Goal: Task Accomplishment & Management: Use online tool/utility

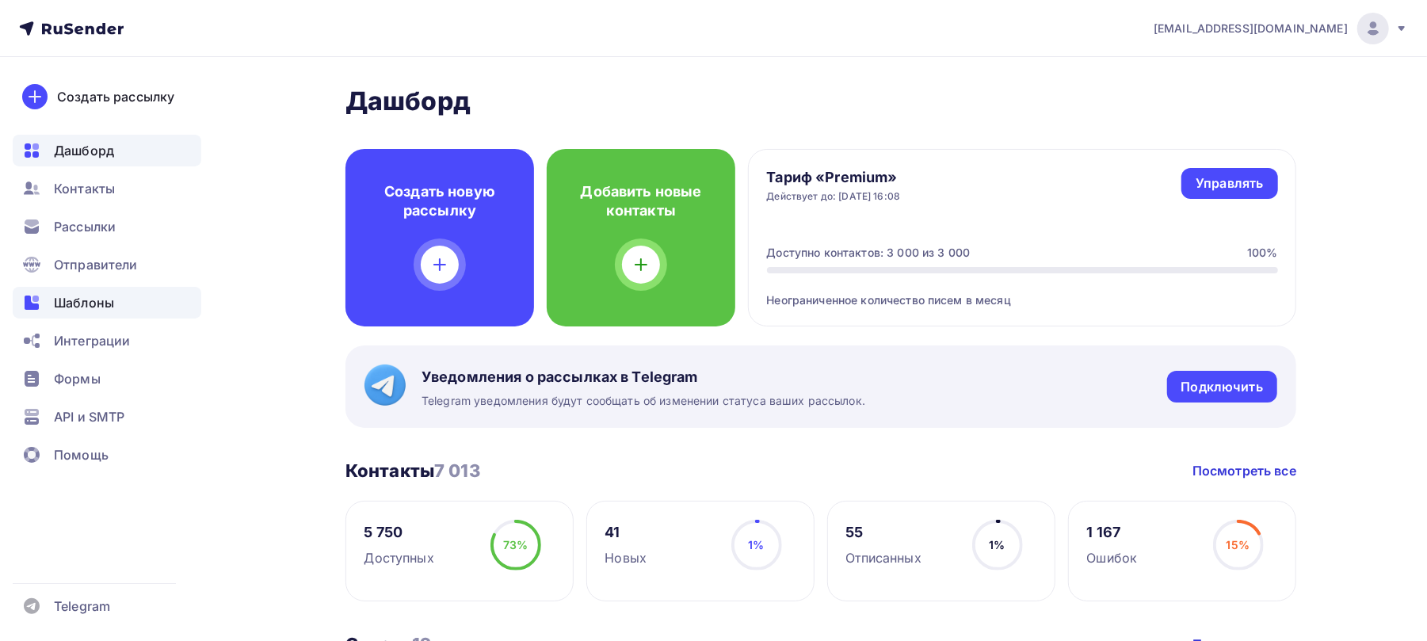
click at [97, 298] on span "Шаблоны" at bounding box center [84, 302] width 60 height 19
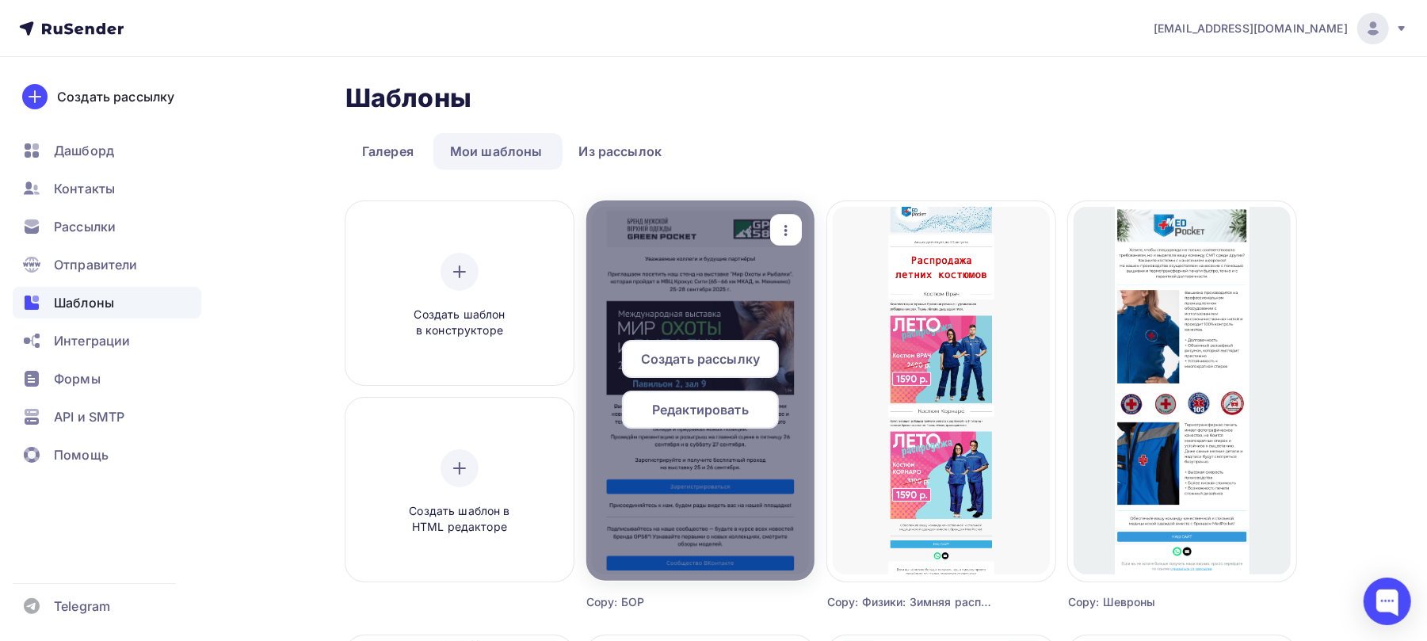
click at [716, 416] on span "Редактировать" at bounding box center [700, 409] width 97 height 19
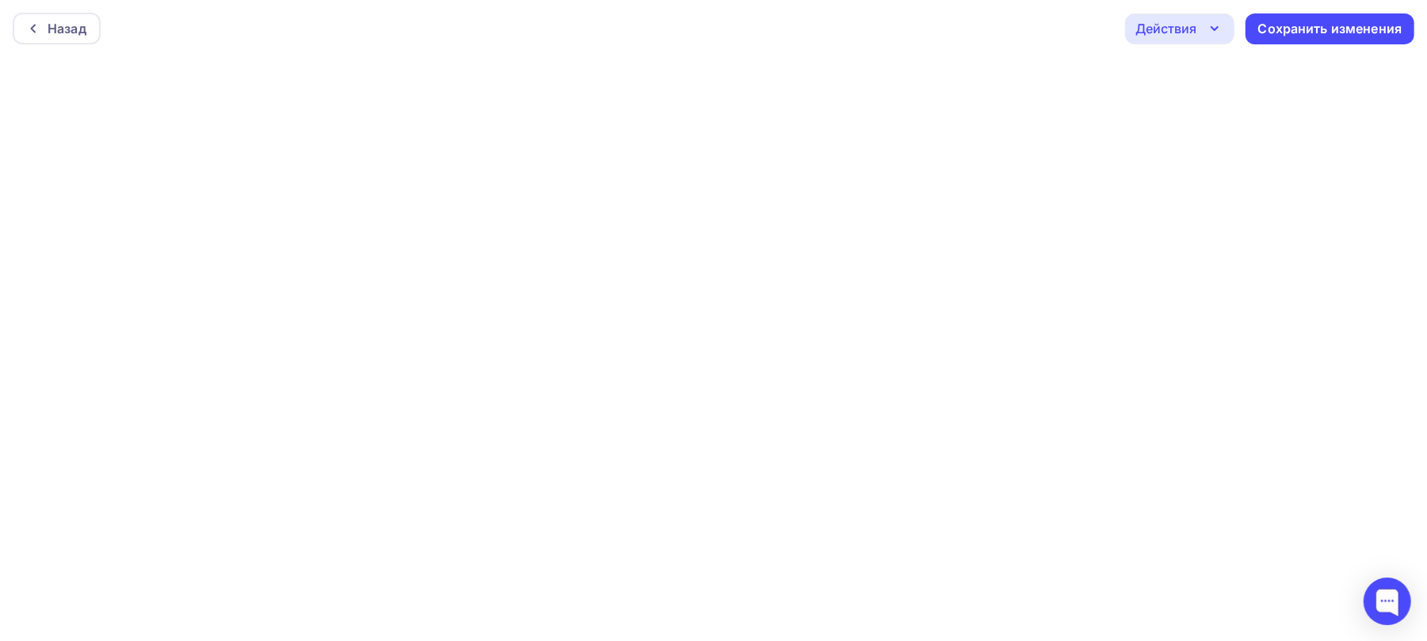
scroll to position [4, 0]
click at [1289, 24] on div "Сохранить изменения" at bounding box center [1331, 25] width 144 height 18
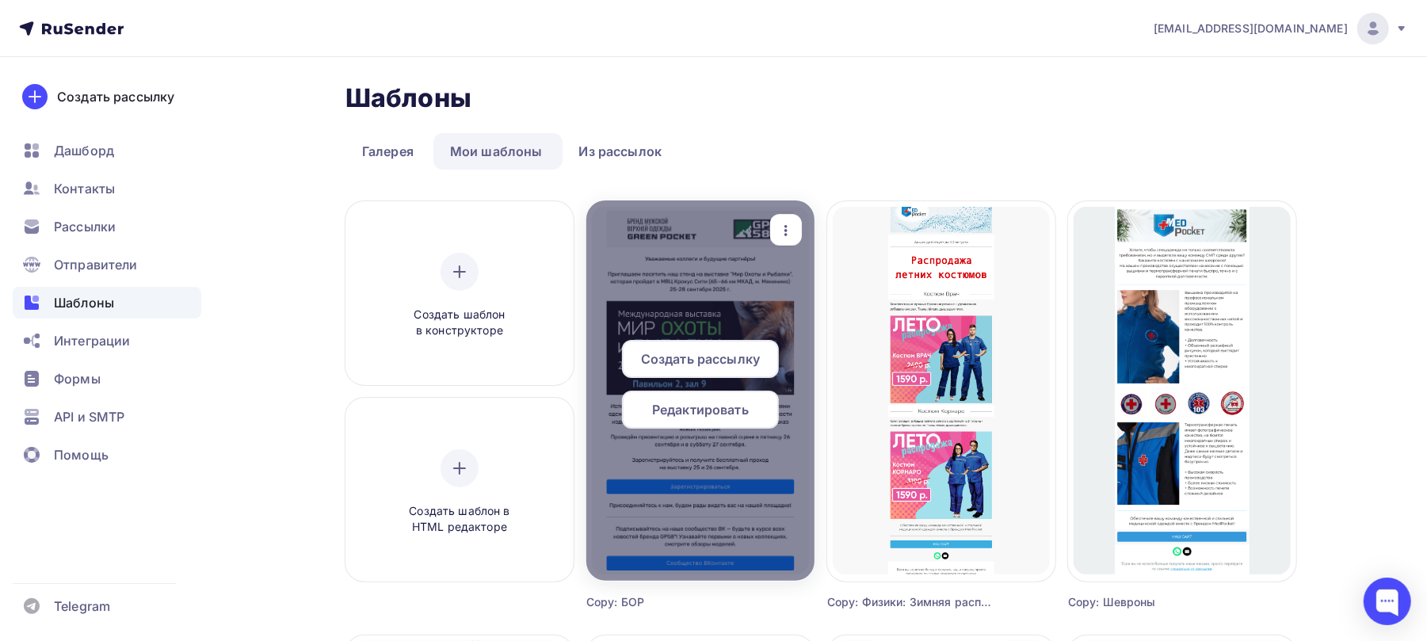
click at [742, 414] on span "Редактировать" at bounding box center [700, 409] width 97 height 19
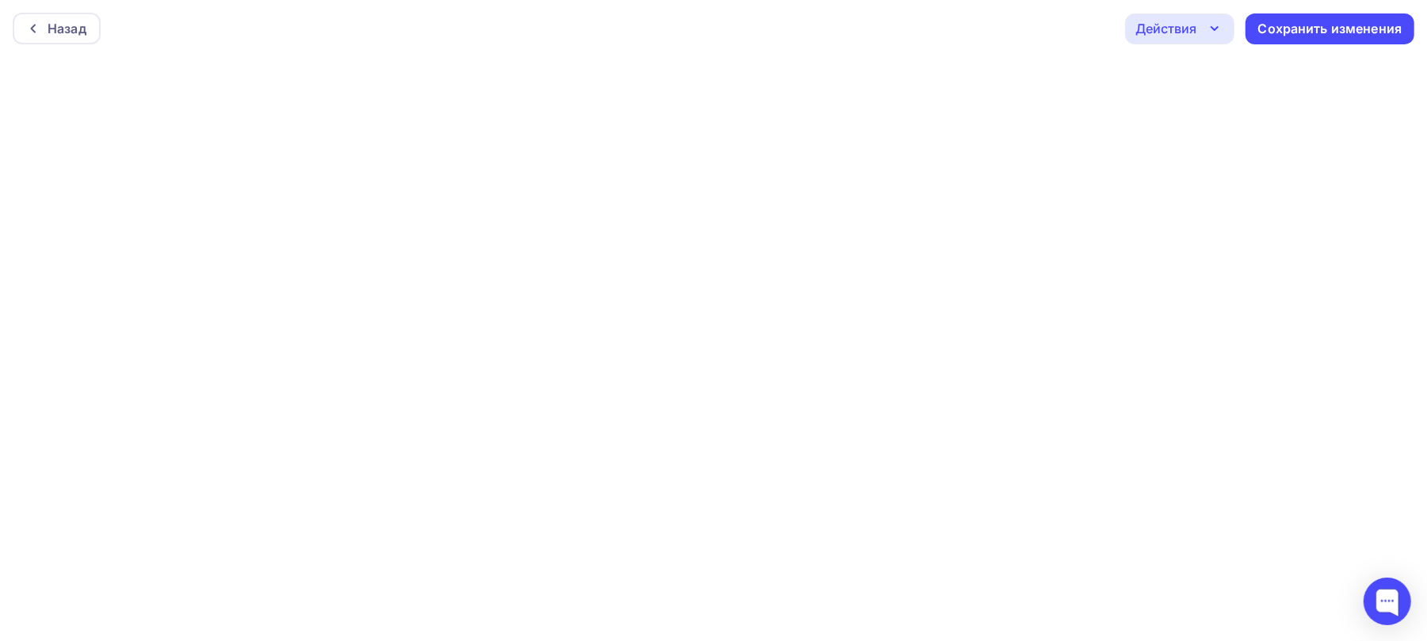
click at [1143, 30] on div "Действия" at bounding box center [1166, 28] width 61 height 19
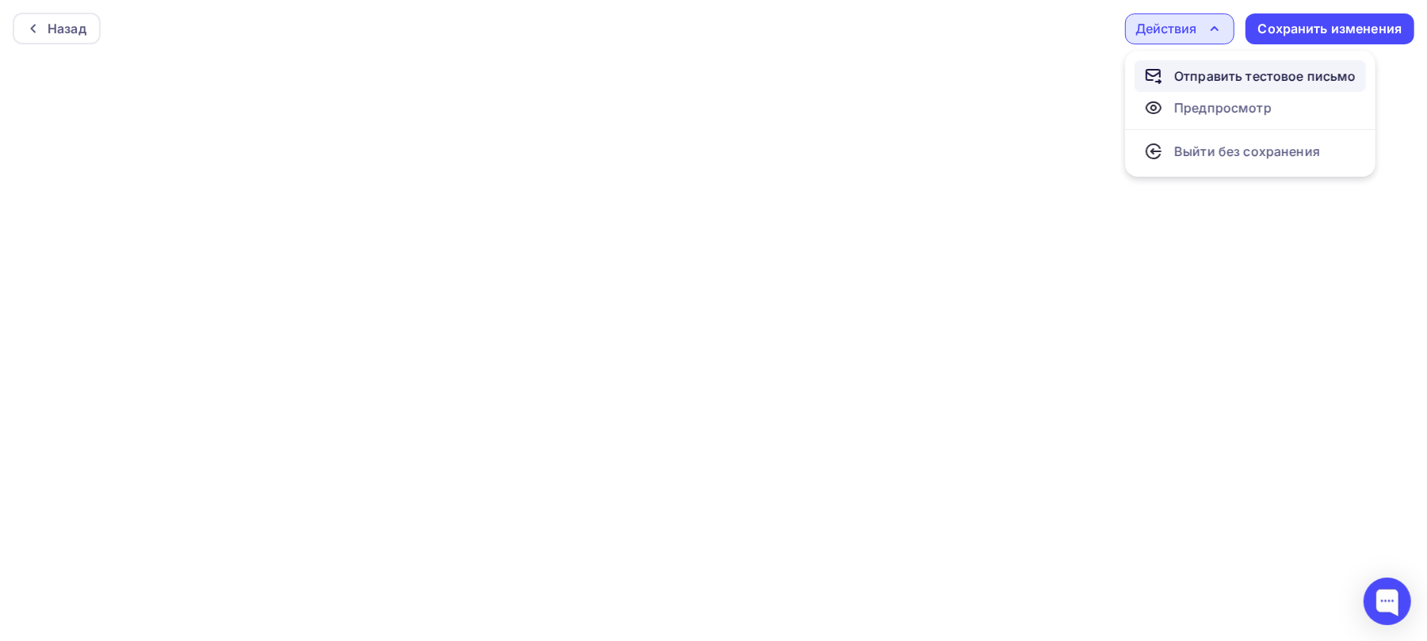
click at [1200, 70] on div "Отправить тестовое письмо" at bounding box center [1266, 76] width 182 height 19
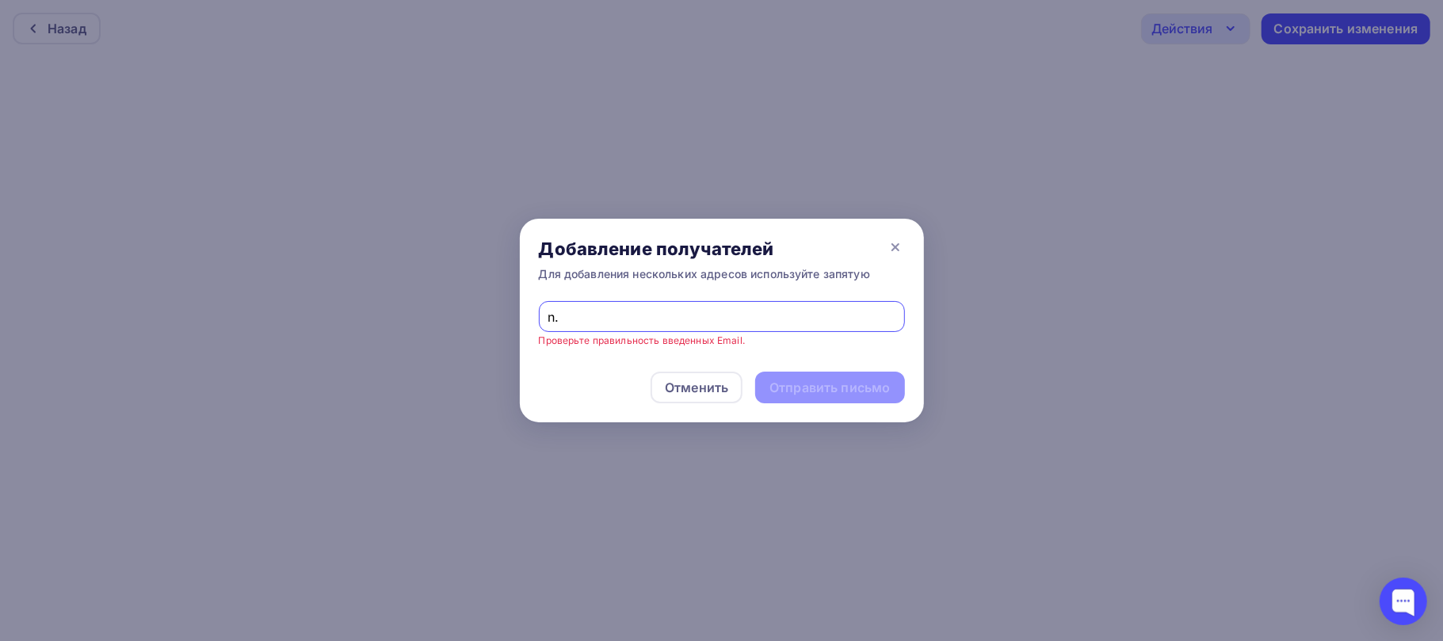
type input "[EMAIL_ADDRESS][DOMAIN_NAME]"
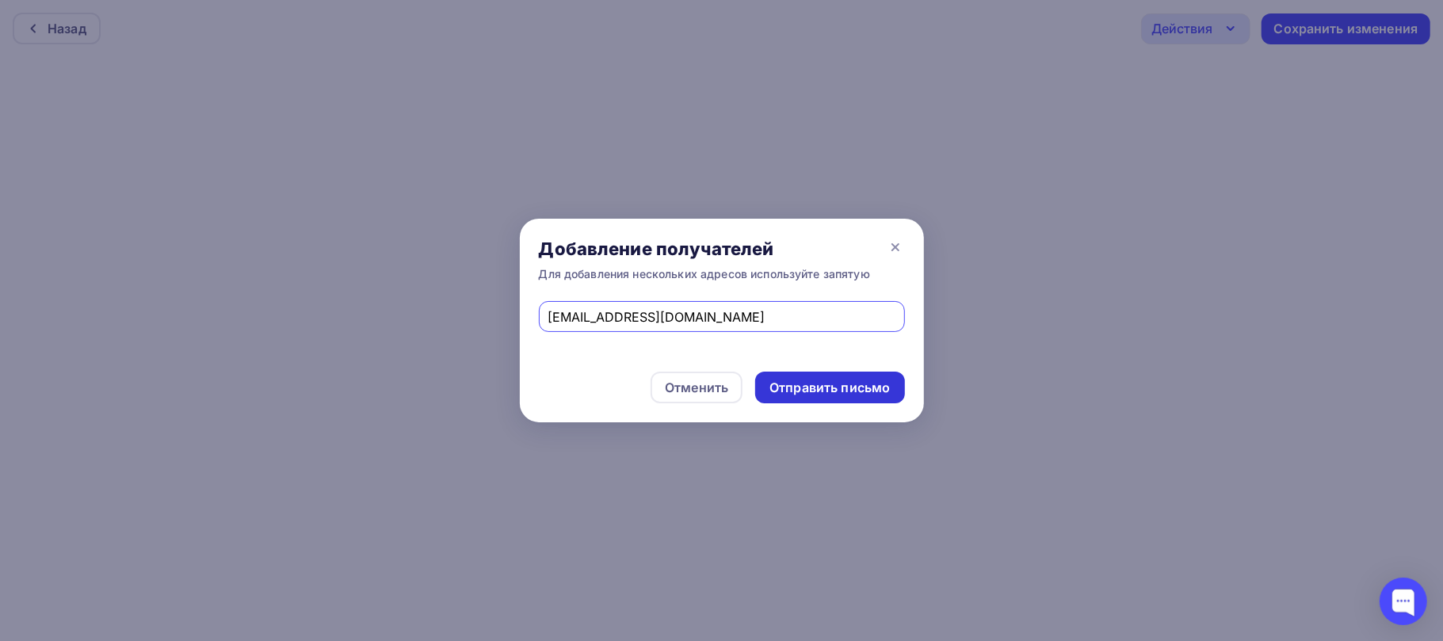
click at [851, 387] on div "Отправить письмо" at bounding box center [830, 388] width 120 height 18
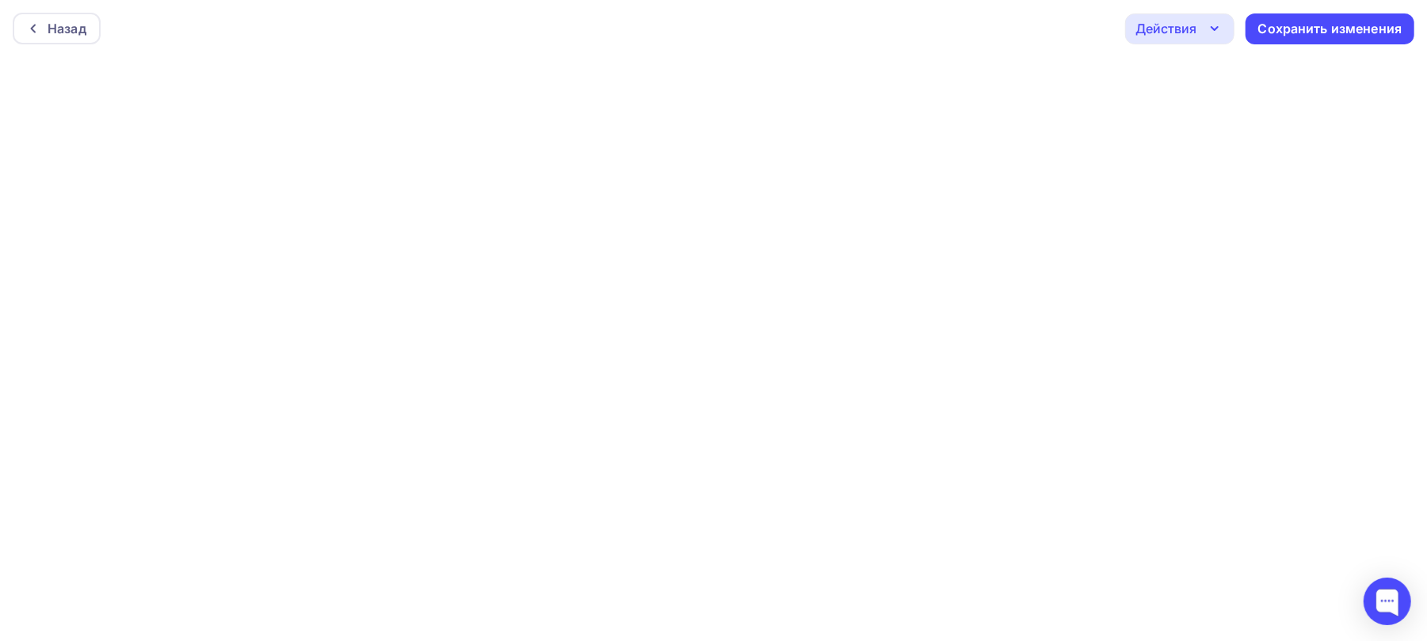
scroll to position [4, 0]
click at [1300, 40] on div "Назад Действия Отправить тестовое письмо Предпросмотр Выйти без сохранения Сохр…" at bounding box center [713, 24] width 1427 height 57
click at [1301, 30] on div "Сохранить изменения" at bounding box center [1331, 25] width 144 height 18
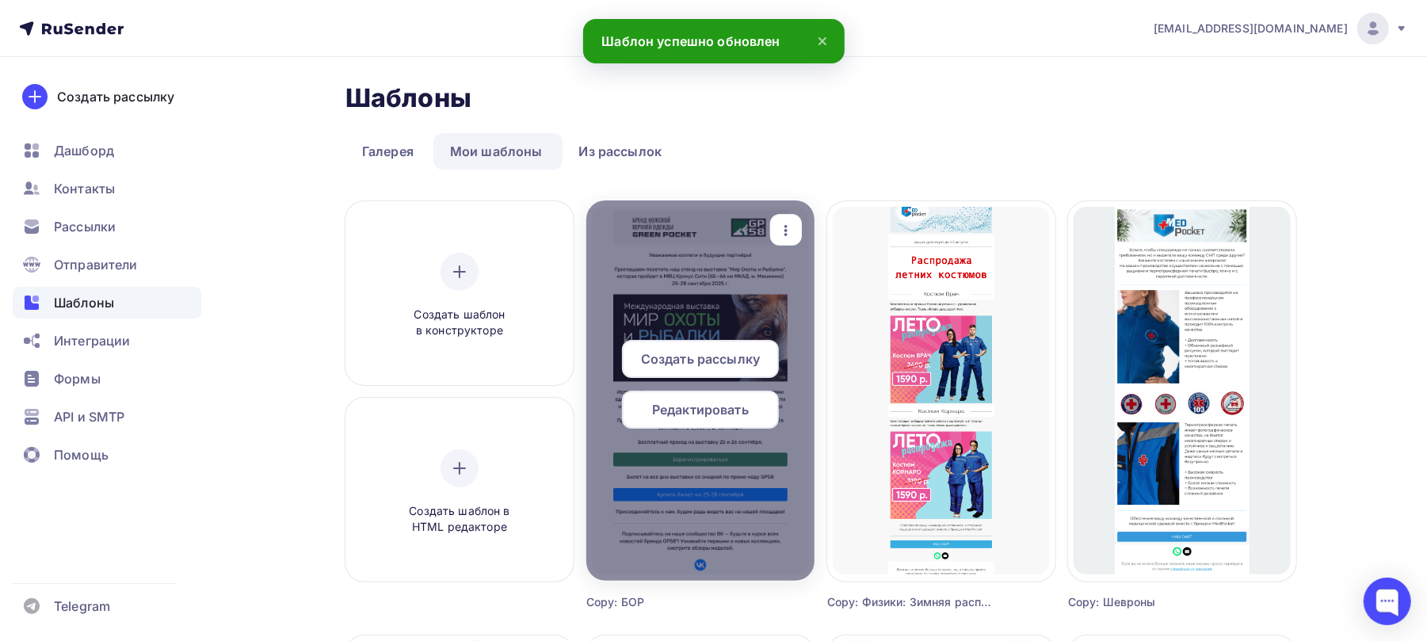
click at [652, 415] on span "Редактировать" at bounding box center [700, 409] width 97 height 19
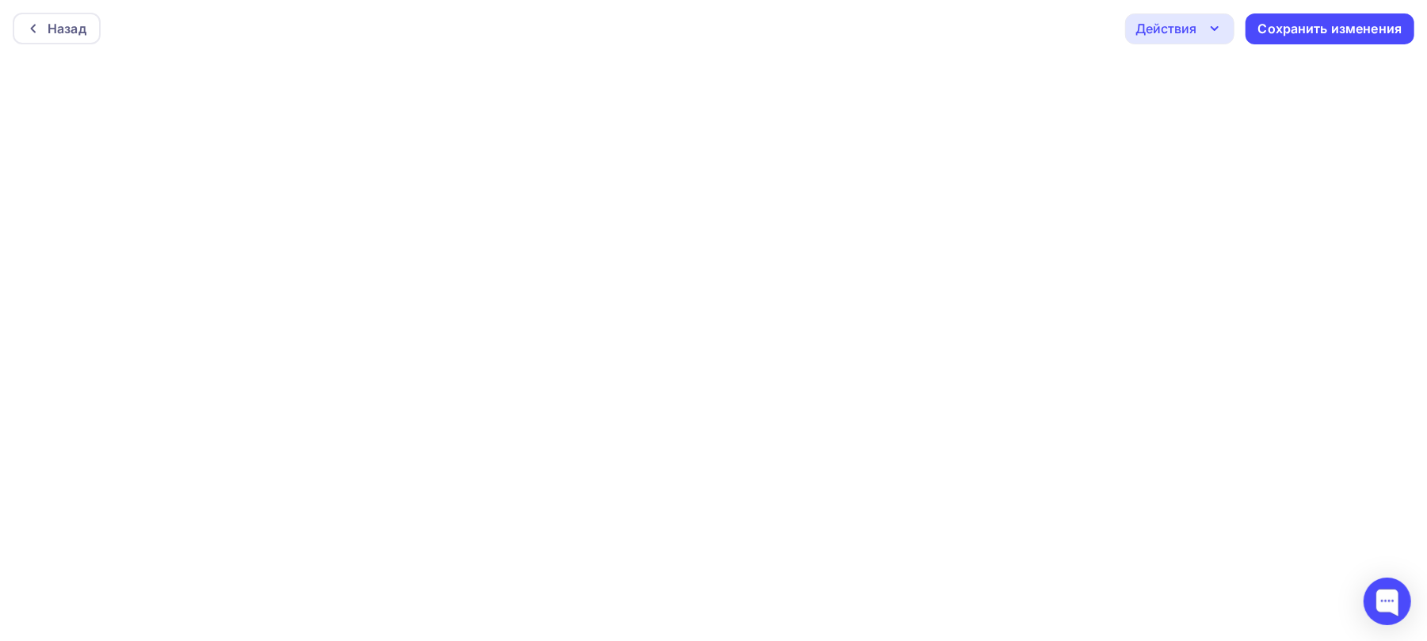
click at [1216, 35] on icon "button" at bounding box center [1214, 28] width 19 height 19
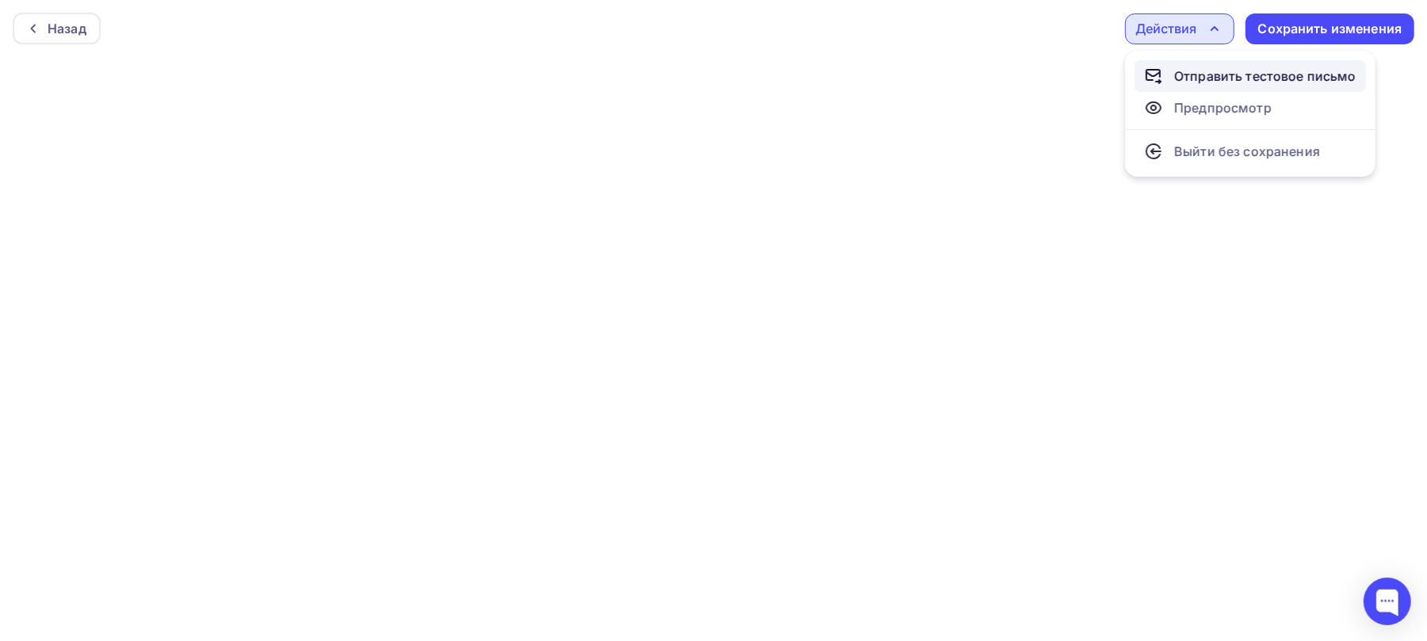
click at [1167, 70] on div "Отправить тестовое письмо" at bounding box center [1250, 76] width 212 height 19
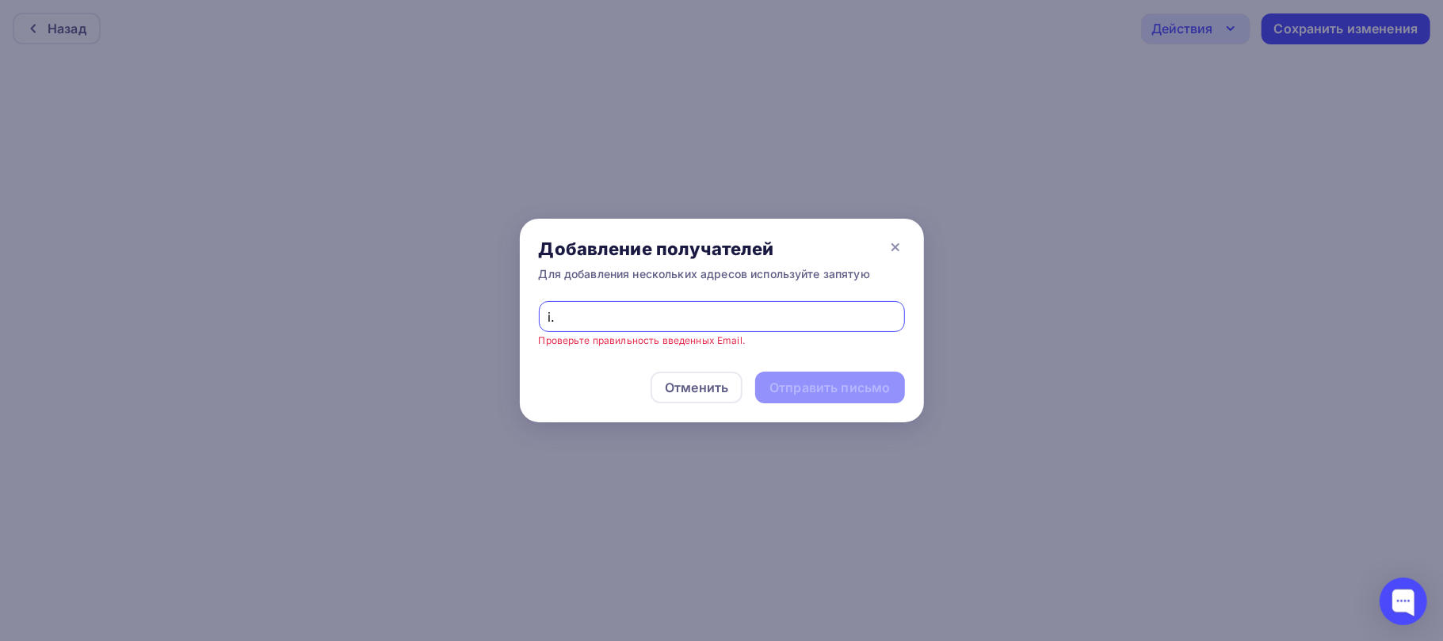
type input "[EMAIL_ADDRESS][DOMAIN_NAME]"
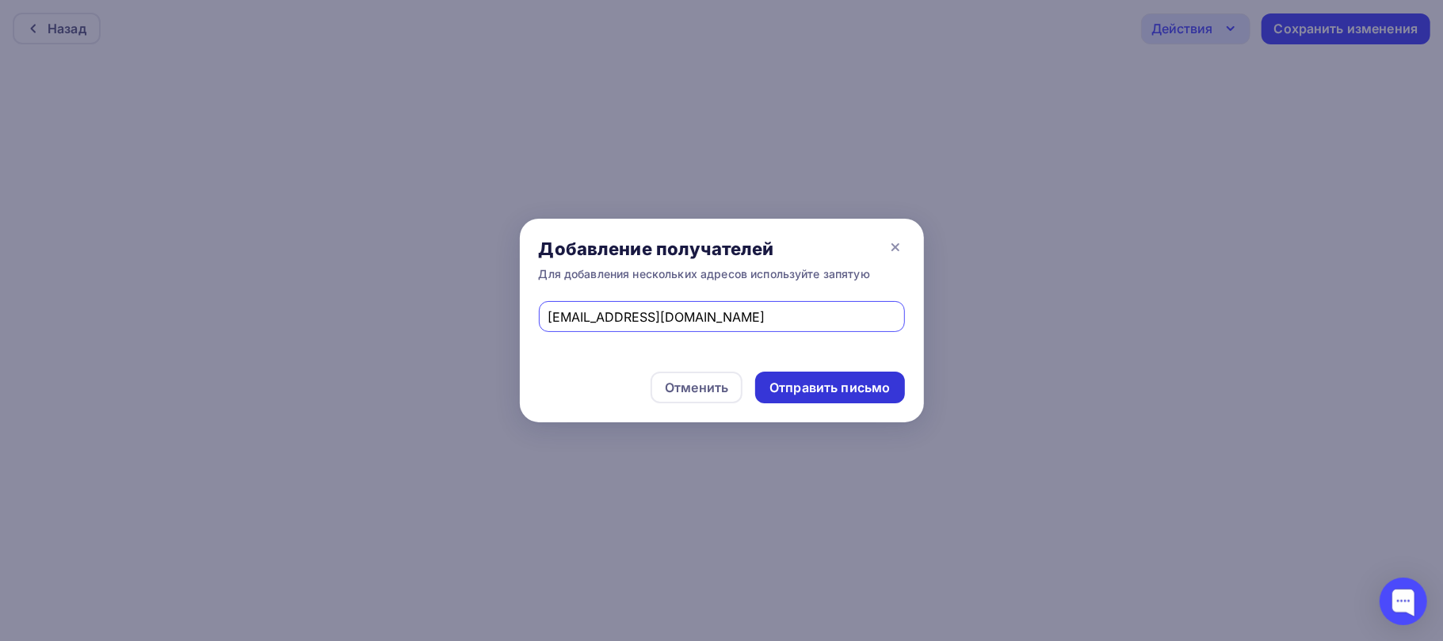
click at [866, 395] on div "Отправить письмо" at bounding box center [830, 388] width 120 height 18
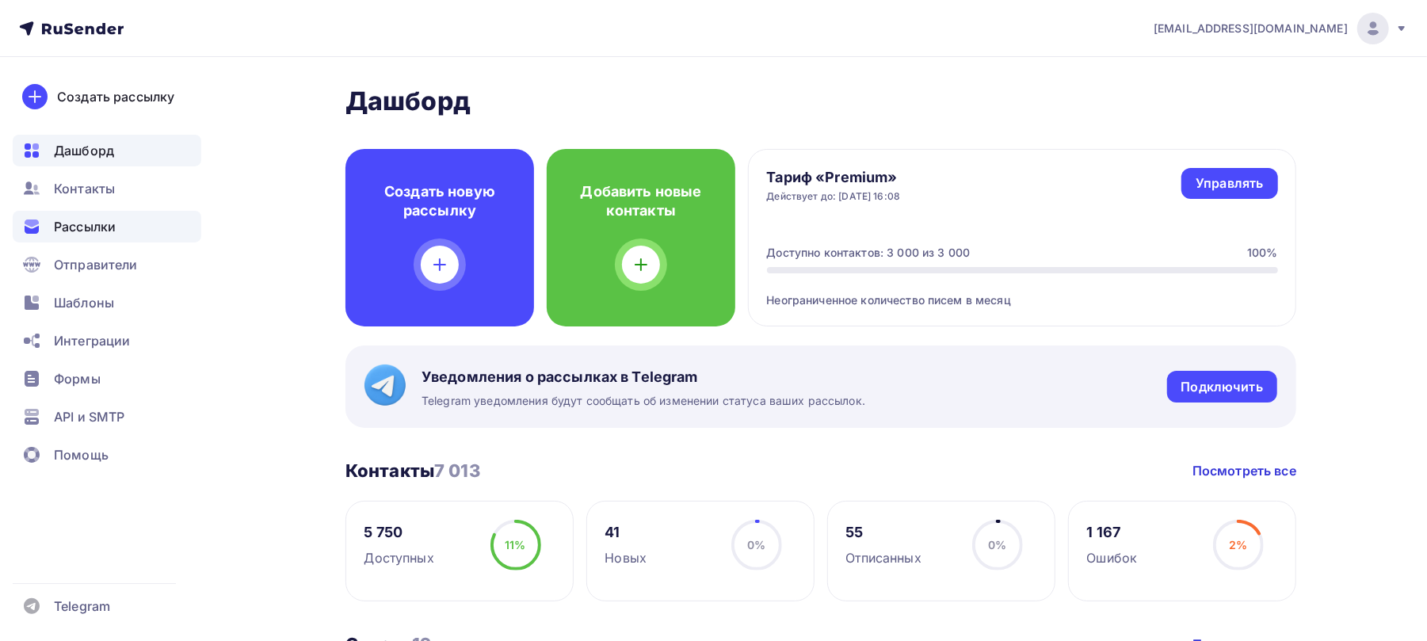
click at [81, 225] on span "Рассылки" at bounding box center [85, 226] width 62 height 19
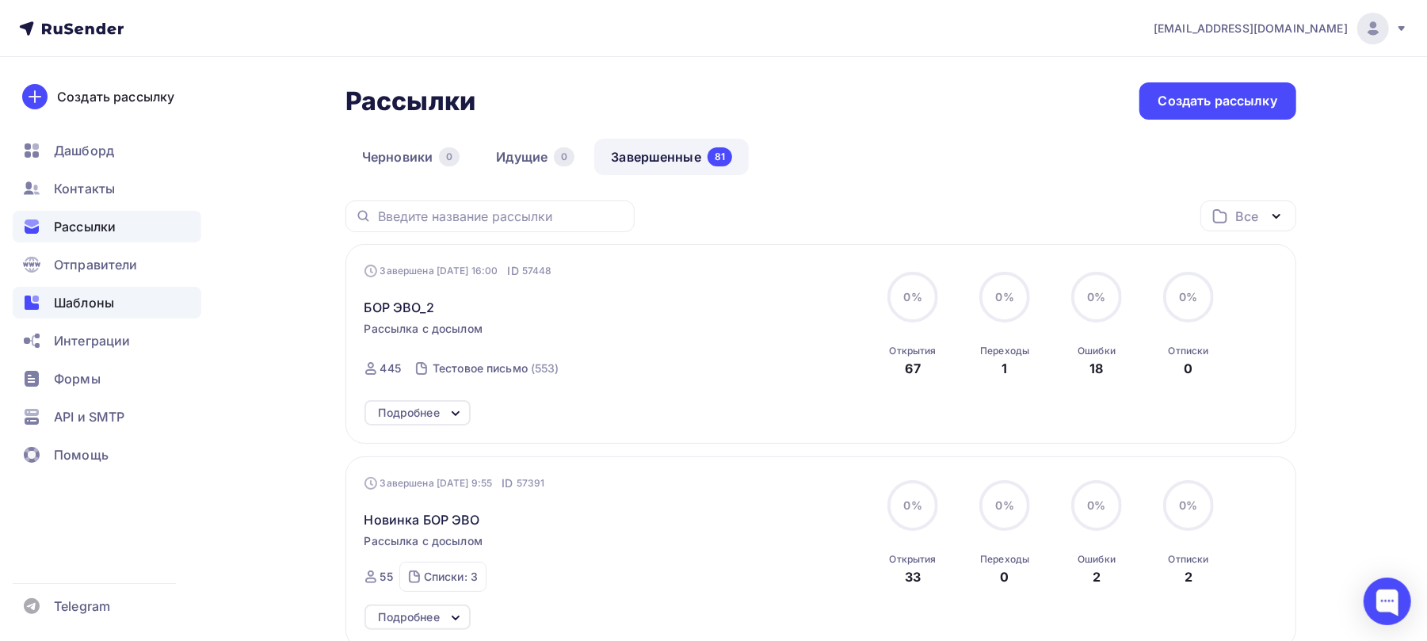
click at [64, 309] on span "Шаблоны" at bounding box center [84, 302] width 60 height 19
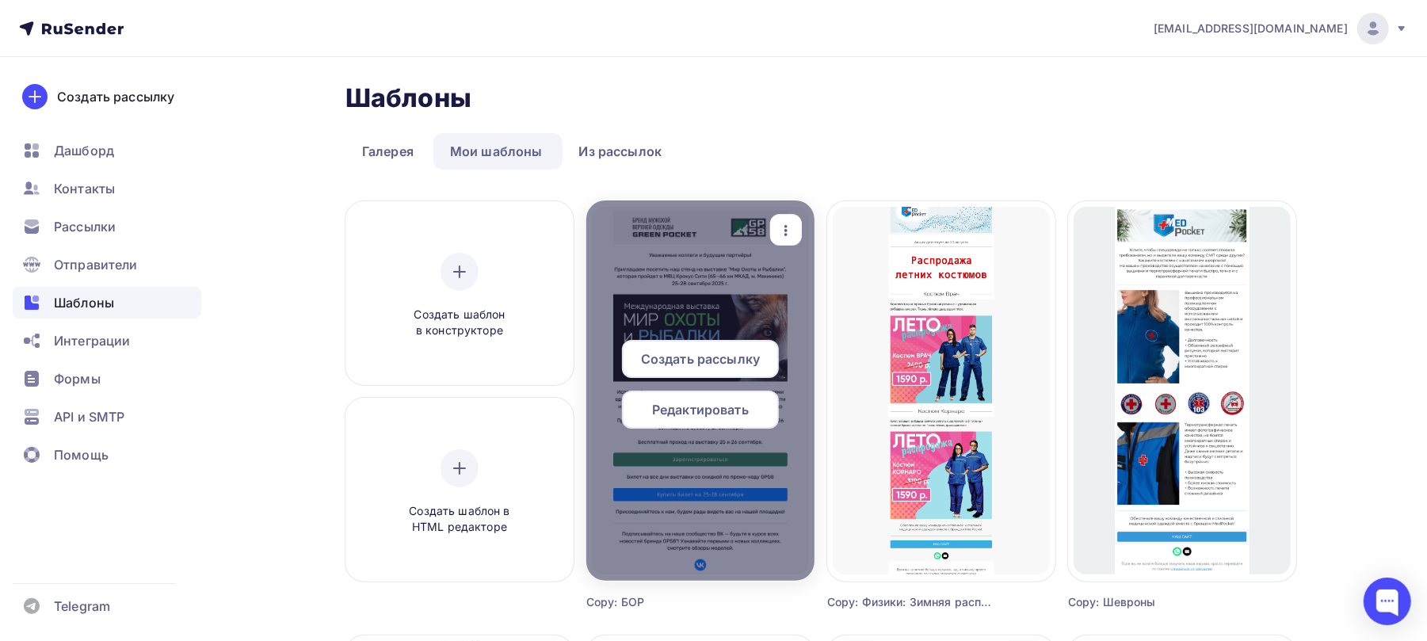
click at [704, 406] on span "Редактировать" at bounding box center [700, 409] width 97 height 19
